Goal: Task Accomplishment & Management: Manage account settings

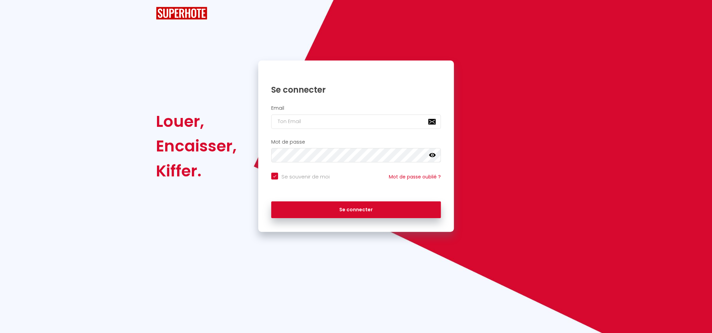
checkbox input "true"
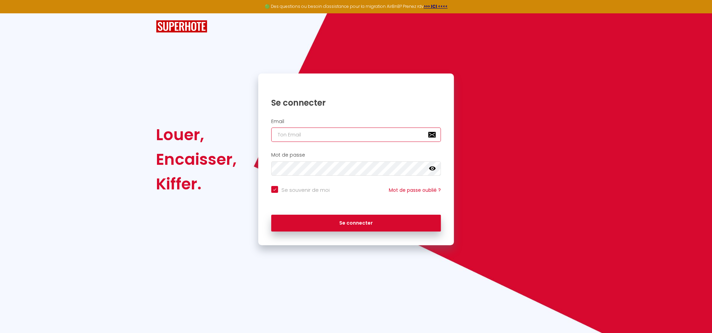
click at [323, 130] on input "email" at bounding box center [356, 135] width 170 height 14
type input "[EMAIL_ADDRESS][DOMAIN_NAME]"
checkbox input "true"
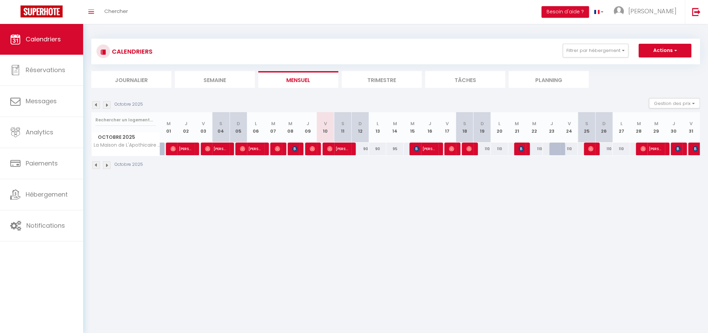
click at [267, 212] on body "🟢 Des questions ou besoin d'assistance pour la migration AirBnB? Prenez rdv >>>…" at bounding box center [354, 190] width 708 height 333
click at [335, 148] on span "[PERSON_NAME]" at bounding box center [338, 148] width 23 height 13
select select "OK"
select select "0"
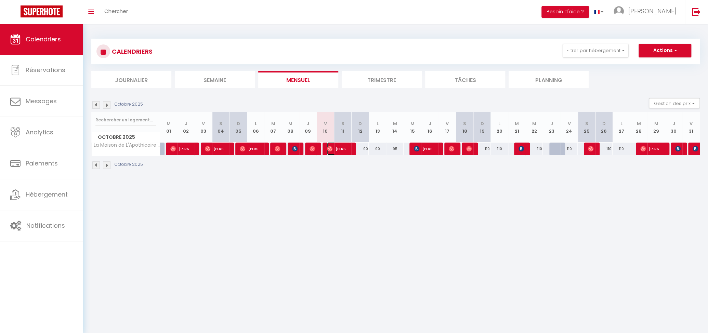
select select "0"
select select "1"
select select
select select "51895"
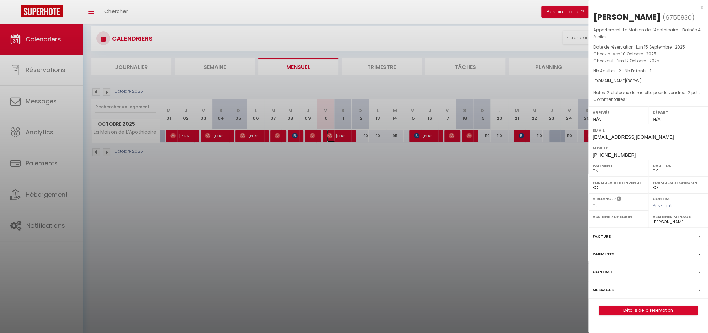
scroll to position [24, 0]
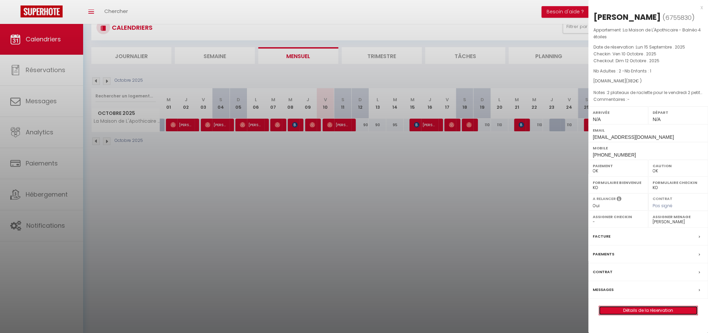
click at [668, 309] on link "Détails de la réservation" at bounding box center [648, 310] width 98 height 9
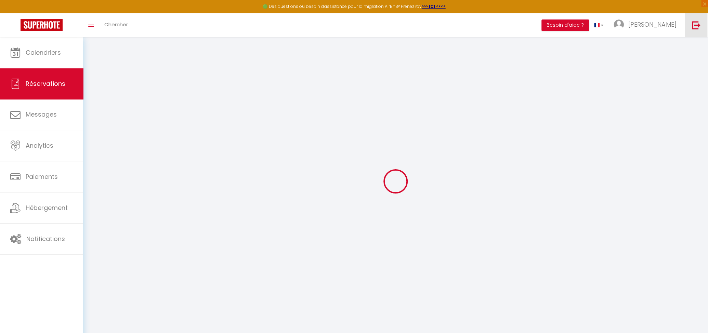
type input "Anaïs"
type input "[PERSON_NAME]"
type input "[EMAIL_ADDRESS][DOMAIN_NAME]"
type input "[PHONE_NUMBER]"
select select
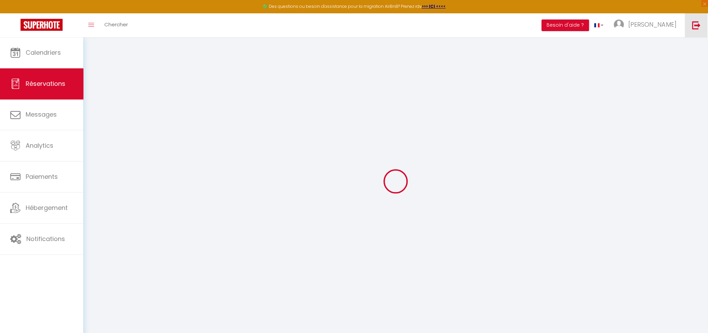
type input "68.75999999999999"
select select "75882"
select select "1"
select select
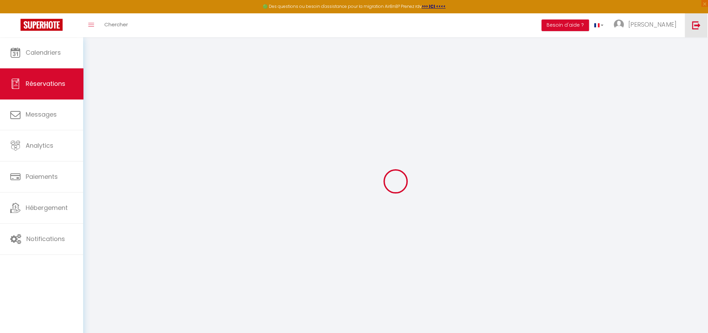
type input "2"
type input "1"
select select "12"
select select
type input "312"
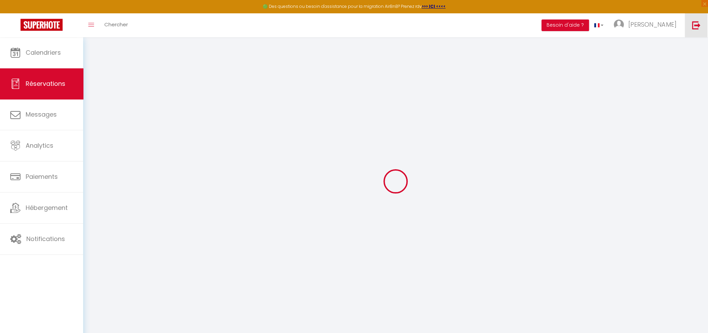
checkbox input "false"
type input "0"
select select "1"
type input "0"
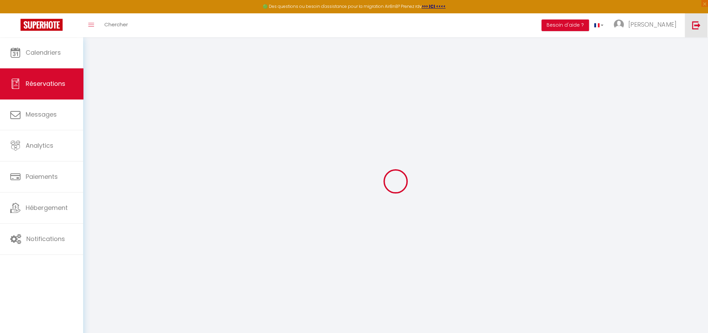
type input "0"
select select
select select "15"
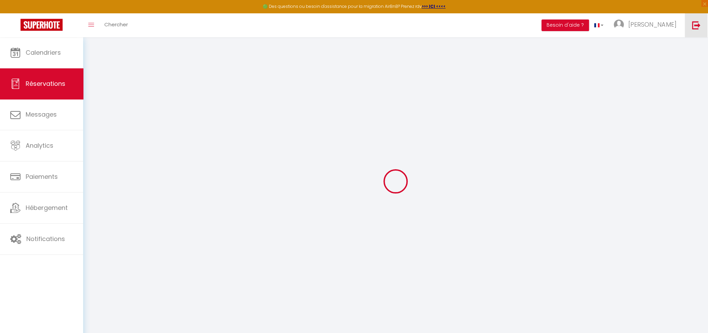
checkbox input "false"
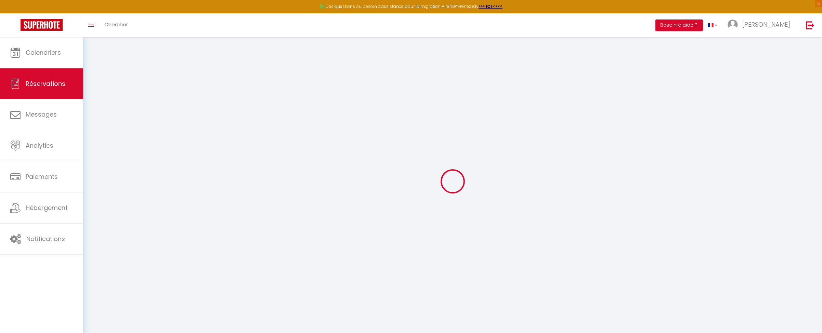
select select
checkbox input "false"
select select
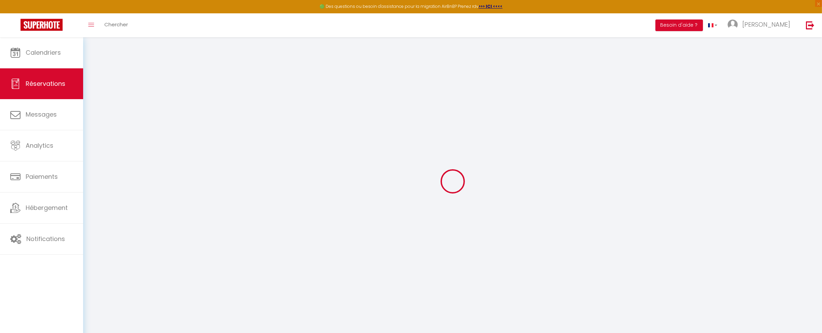
select select
checkbox input "false"
type textarea "2 plateaux de raclette pour le vendredi 2 petits dejeuner adulte pour le samedi"
select select
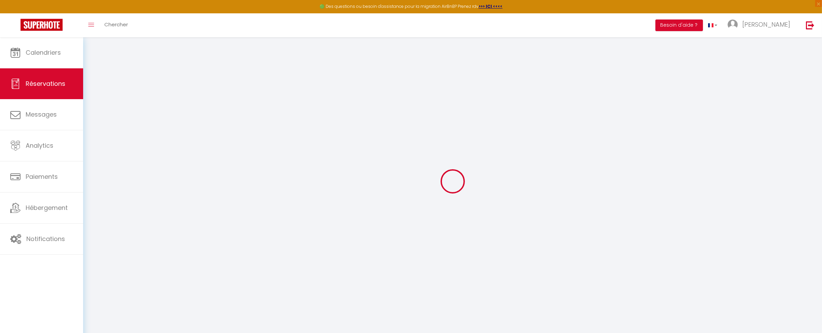
type input "70"
select select
checkbox input "false"
select select
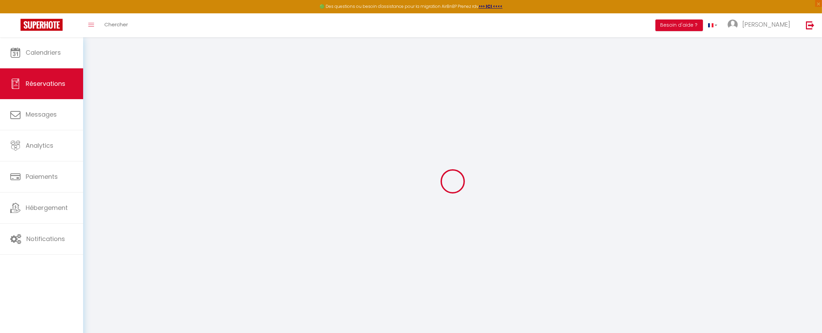
checkbox input "false"
select select
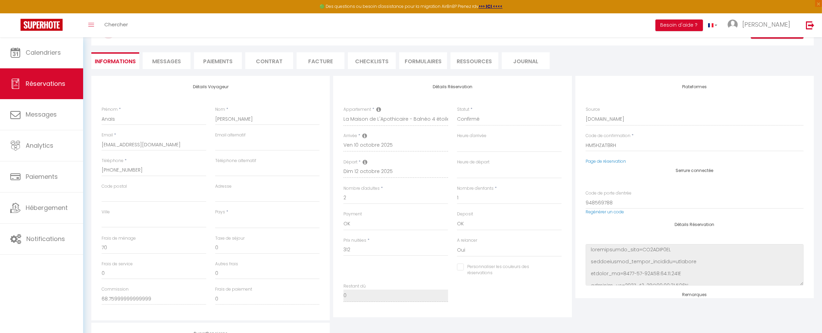
scroll to position [27, 0]
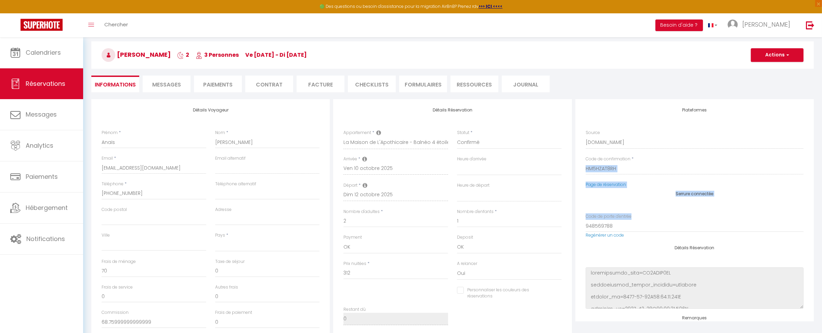
drag, startPoint x: 808, startPoint y: 160, endPoint x: 811, endPoint y: 203, distance: 43.5
click at [712, 207] on div "Plateformes Source Direct [DOMAIN_NAME] [DOMAIN_NAME] Chalet montagne Expedia G…" at bounding box center [694, 210] width 238 height 222
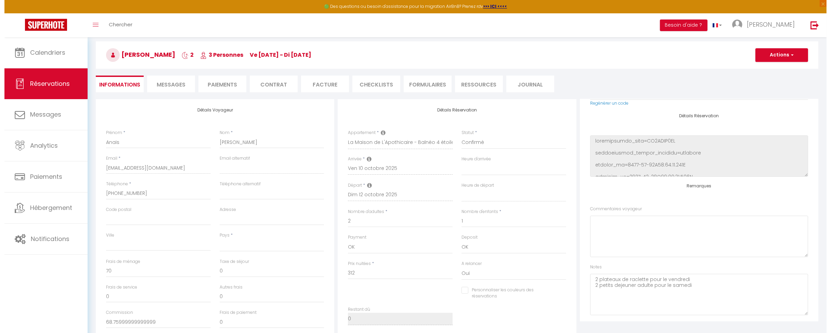
scroll to position [141, 0]
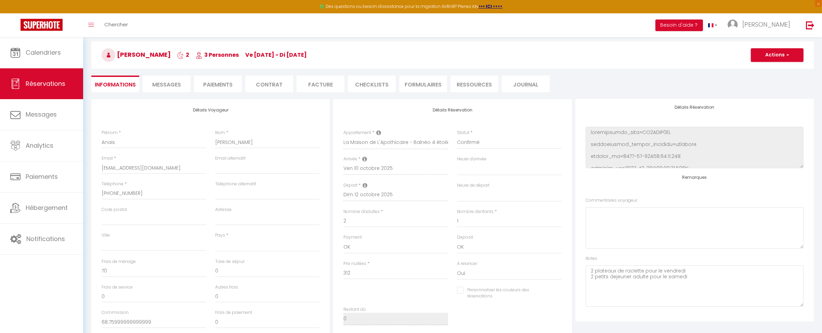
drag, startPoint x: 322, startPoint y: 57, endPoint x: 161, endPoint y: 52, distance: 160.8
click at [146, 51] on h3 "[PERSON_NAME] 2 3 Personnes ve [DATE] - di [DATE]" at bounding box center [452, 54] width 722 height 27
click at [377, 54] on h3 "[PERSON_NAME] 2 3 Personnes ve [DATE] - di [DATE]" at bounding box center [452, 54] width 722 height 27
click at [389, 26] on div "Toggle menubar Chercher BUTTON Besoin d'aide ? [PERSON_NAME] Équipe" at bounding box center [433, 25] width 767 height 24
click at [32, 76] on link "Réservations" at bounding box center [41, 83] width 83 height 31
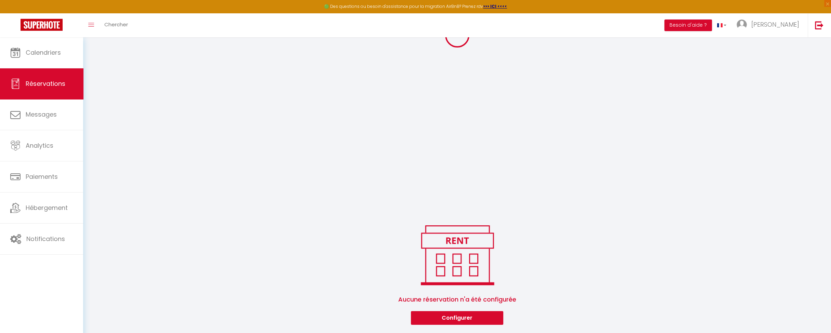
scroll to position [447, 0]
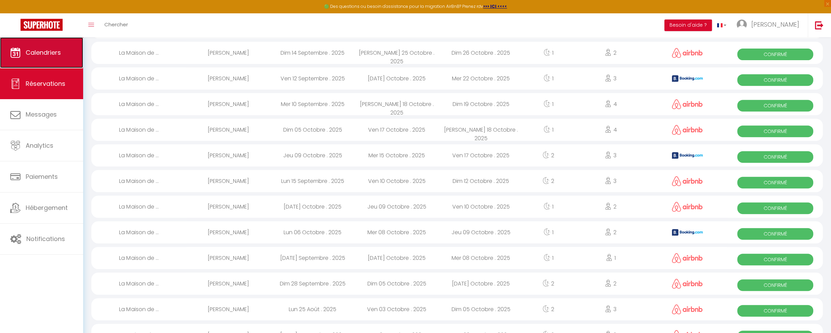
click at [29, 58] on link "Calendriers" at bounding box center [41, 52] width 83 height 31
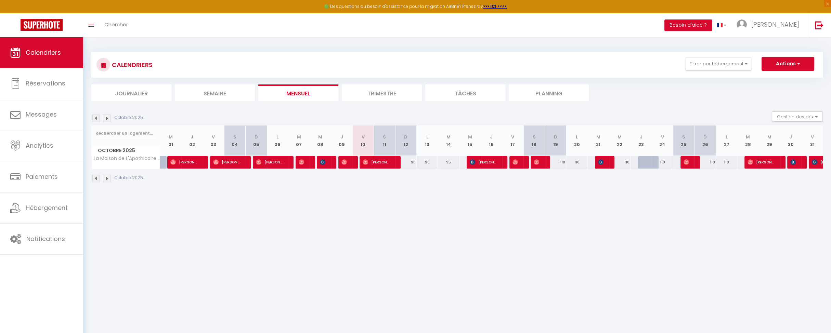
click at [386, 181] on div "Octobre 2025" at bounding box center [456, 179] width 731 height 20
click at [658, 41] on div "CALENDRIERS Filtrer par hébergement Tous La Maison de L'Apothicaire - Balnéo 4 …" at bounding box center [456, 117] width 747 height 160
click at [377, 163] on span "[PERSON_NAME]" at bounding box center [376, 162] width 28 height 13
select select "OK"
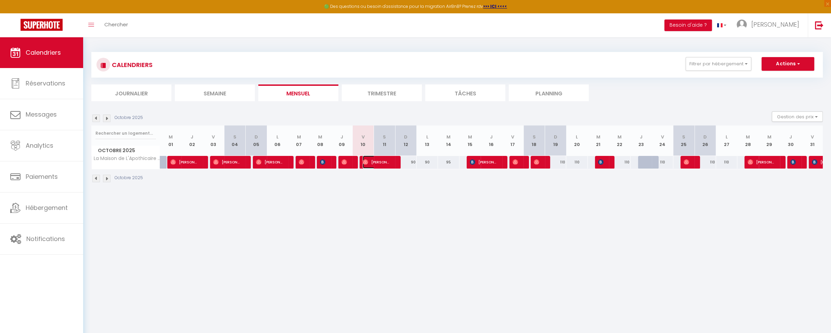
select select "0"
select select "1"
select select
select select "51895"
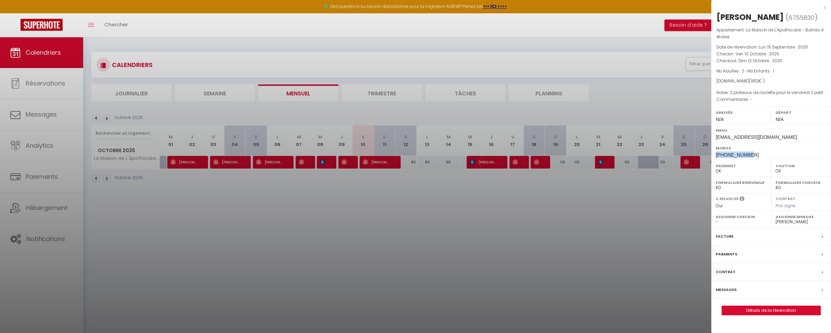
drag, startPoint x: 715, startPoint y: 155, endPoint x: 751, endPoint y: 155, distance: 36.2
click at [712, 155] on div "Mobile [PHONE_NUMBER]" at bounding box center [771, 151] width 120 height 18
click at [650, 185] on div at bounding box center [415, 166] width 831 height 333
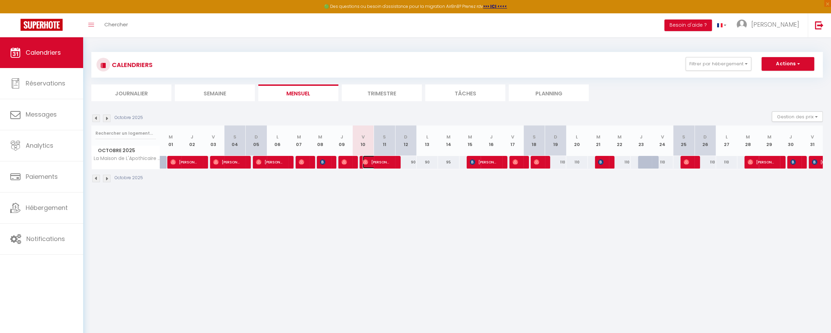
click at [379, 163] on span "[PERSON_NAME]" at bounding box center [376, 162] width 28 height 13
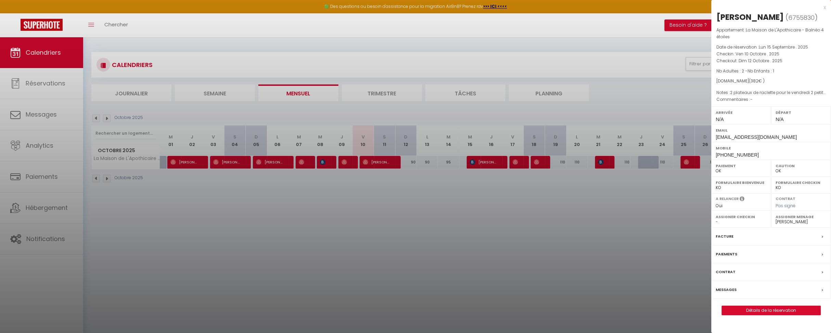
click at [652, 228] on div at bounding box center [415, 166] width 831 height 333
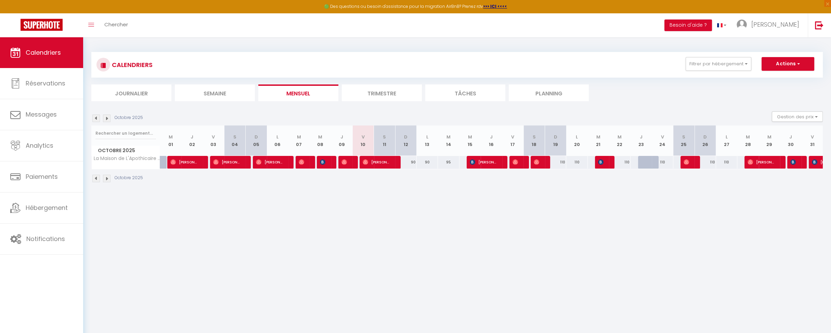
click at [659, 22] on div "Toggle menubar Chercher BUTTON Besoin d'aide ? [PERSON_NAME] Équipe" at bounding box center [438, 25] width 776 height 24
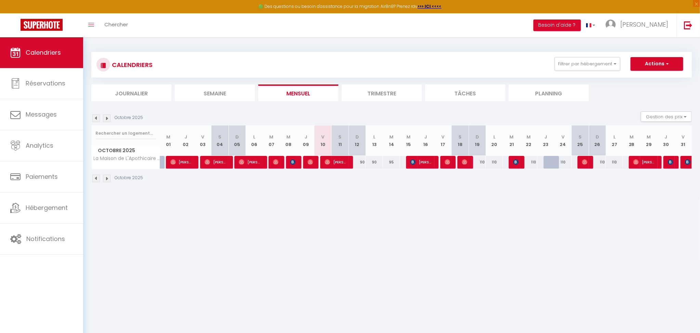
click at [496, 230] on body "🟢 Des questions ou besoin d'assistance pour la migration AirBnB? Prenez rdv >>>…" at bounding box center [350, 203] width 700 height 333
click at [496, 231] on body "🟢 Des questions ou besoin d'assistance pour la migration AirBnB? Prenez rdv >>>…" at bounding box center [350, 203] width 700 height 333
click at [508, 246] on body "🟢 Des questions ou besoin d'assistance pour la migration AirBnB? Prenez rdv >>>…" at bounding box center [350, 203] width 700 height 333
click at [376, 203] on body "🟢 Des questions ou besoin d'assistance pour la migration AirBnB? Prenez rdv >>>…" at bounding box center [350, 203] width 700 height 333
click at [360, 226] on body "🟢 Des questions ou besoin d'assistance pour la migration AirBnB? Prenez rdv >>>…" at bounding box center [350, 203] width 700 height 333
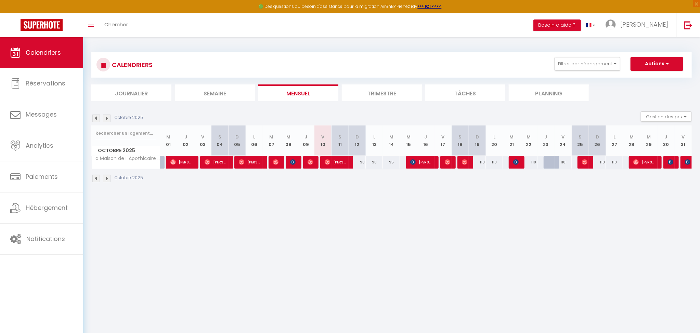
click at [642, 87] on ul "Journalier [GEOGRAPHIC_DATA] Mensuel Trimestre Tâches Planning" at bounding box center [391, 92] width 600 height 17
click at [643, 89] on ul "Journalier [GEOGRAPHIC_DATA] Mensuel Trimestre Tâches Planning" at bounding box center [391, 92] width 600 height 17
